Goal: Transaction & Acquisition: Purchase product/service

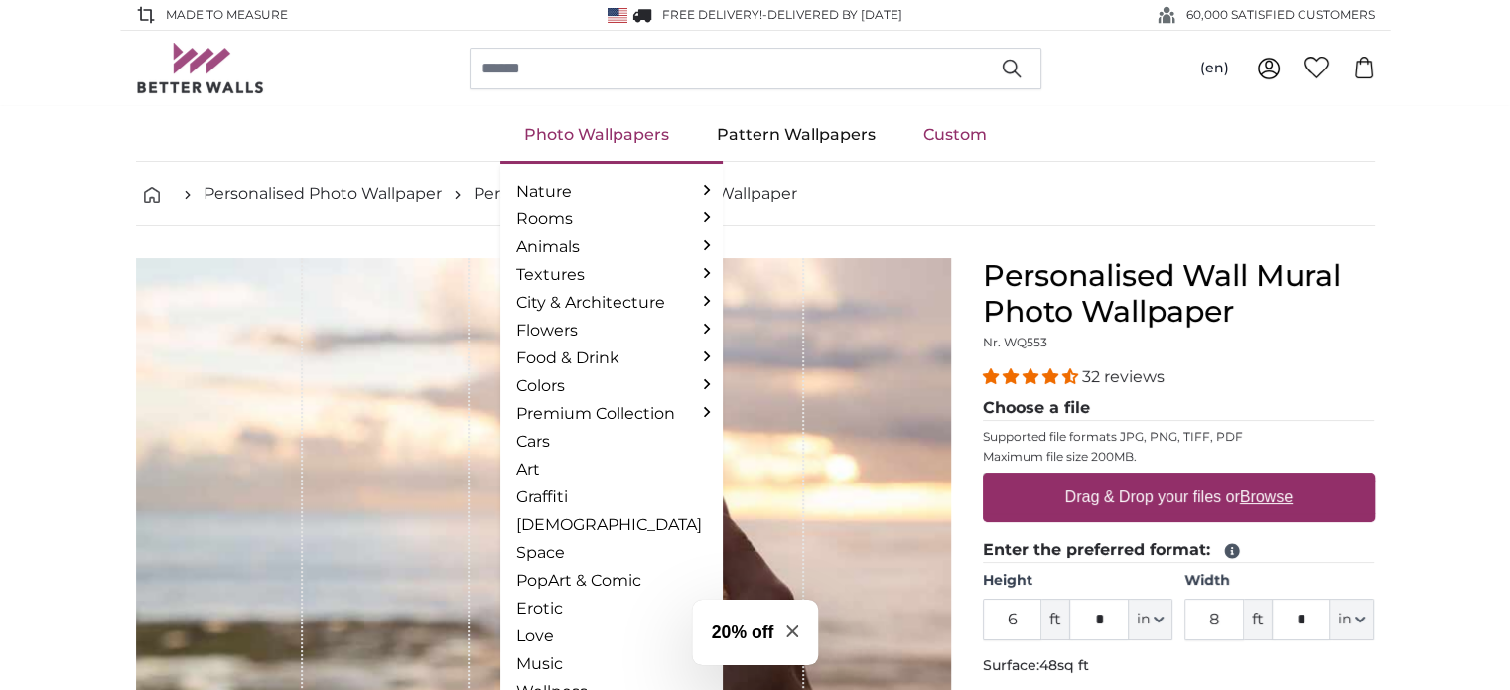
click at [568, 132] on link "Photo Wallpapers" at bounding box center [596, 135] width 193 height 52
